Goal: Task Accomplishment & Management: Manage account settings

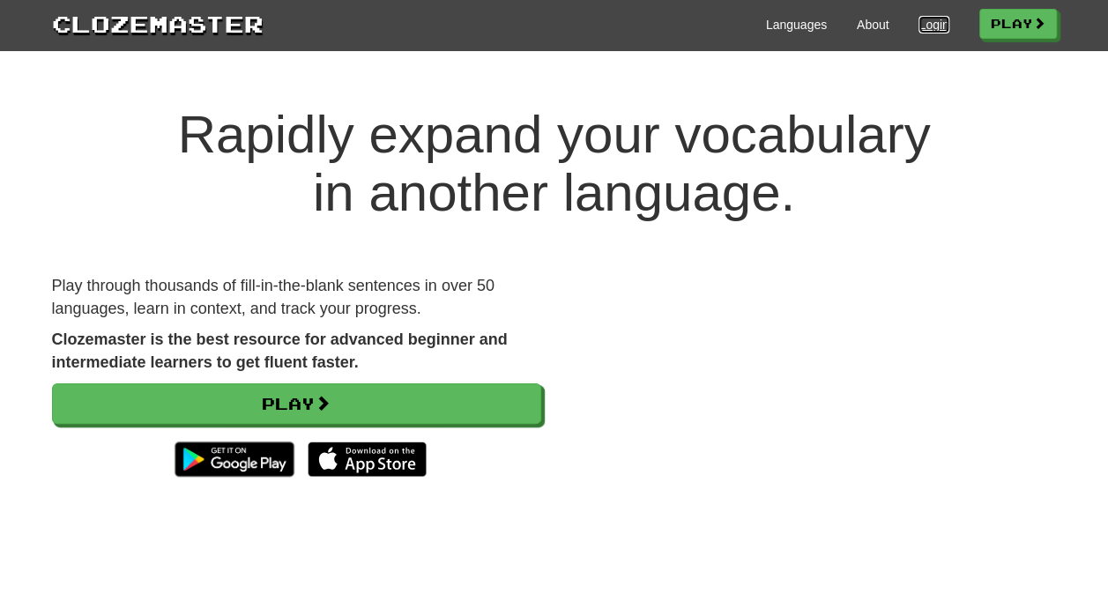
click at [939, 29] on link "Login" at bounding box center [934, 25] width 30 height 18
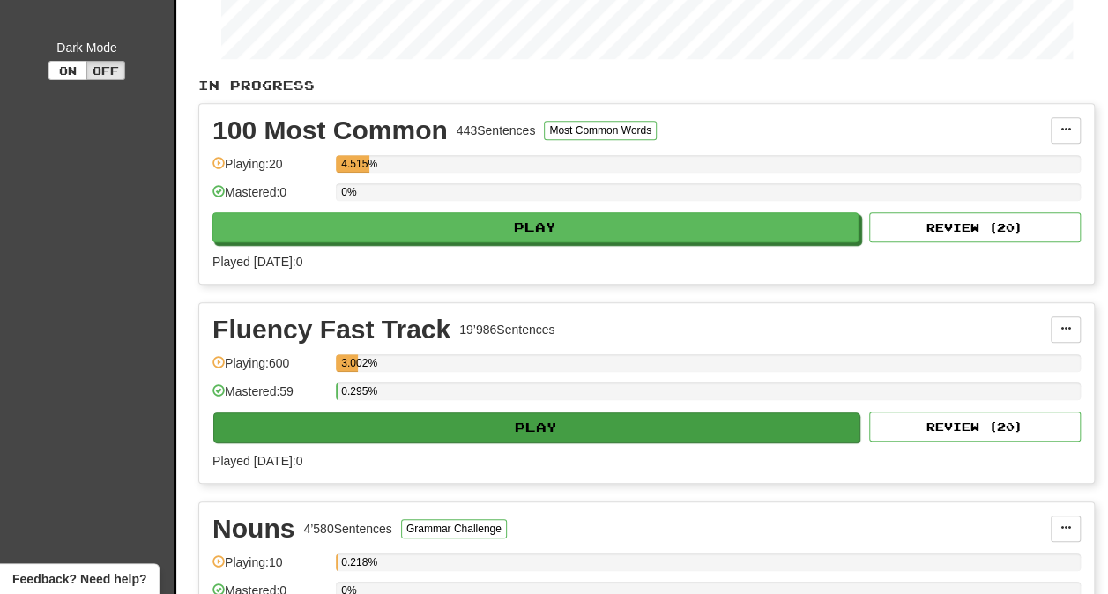
scroll to position [340, 0]
